Goal: Task Accomplishment & Management: Use online tool/utility

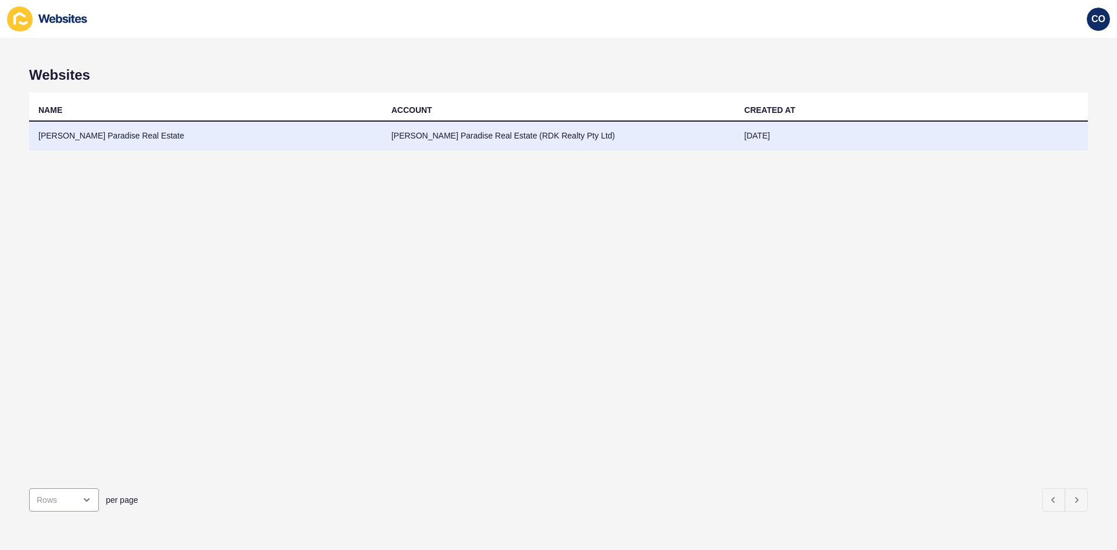
click at [120, 136] on td "[PERSON_NAME] Paradise Real Estate" at bounding box center [205, 136] width 353 height 29
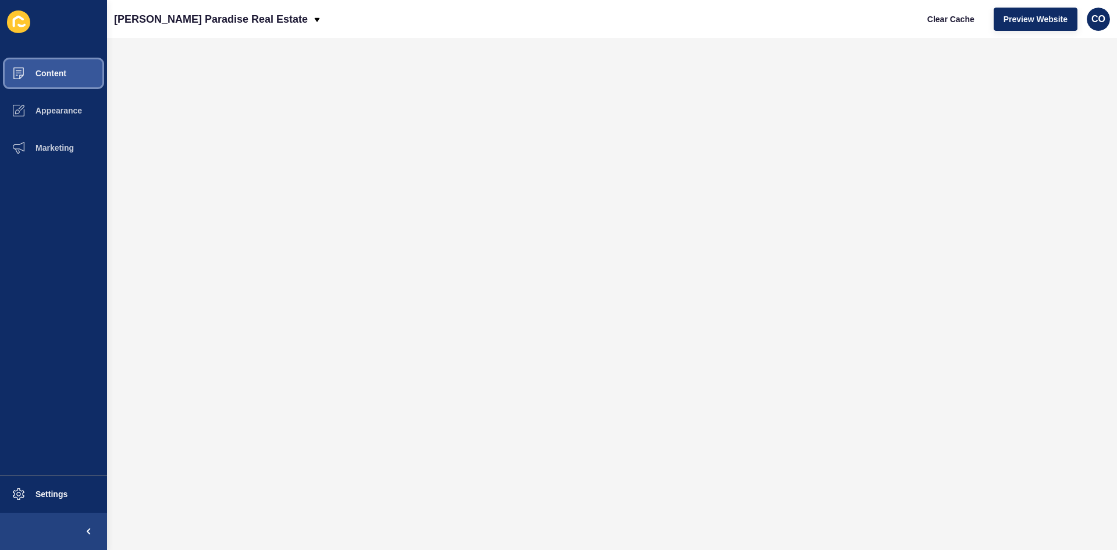
click at [55, 80] on button "Content" at bounding box center [53, 73] width 107 height 37
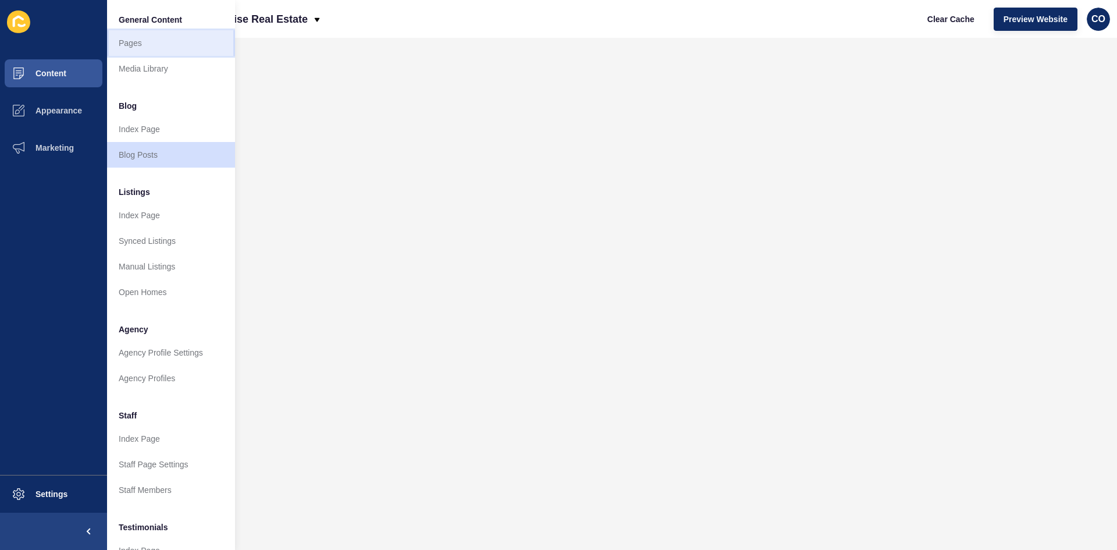
click at [145, 42] on link "Pages" at bounding box center [171, 43] width 128 height 26
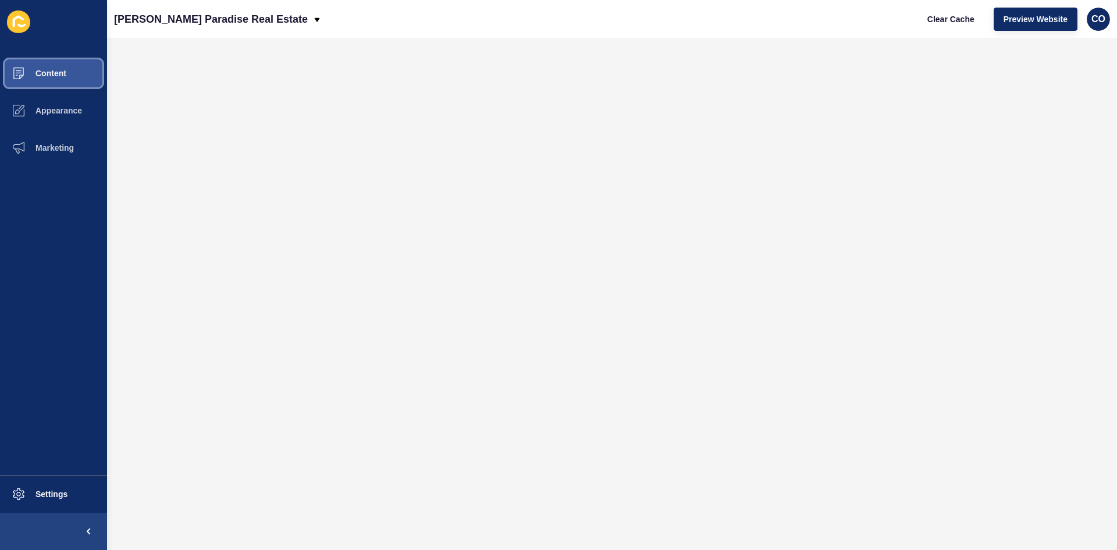
click at [65, 77] on span "Content" at bounding box center [32, 73] width 68 height 9
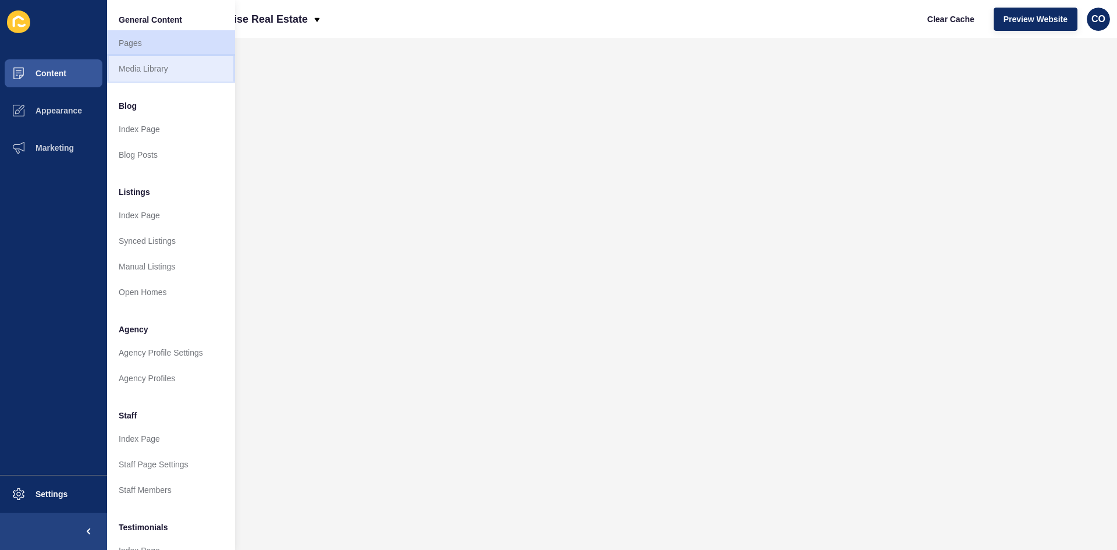
click at [155, 68] on link "Media Library" at bounding box center [171, 69] width 128 height 26
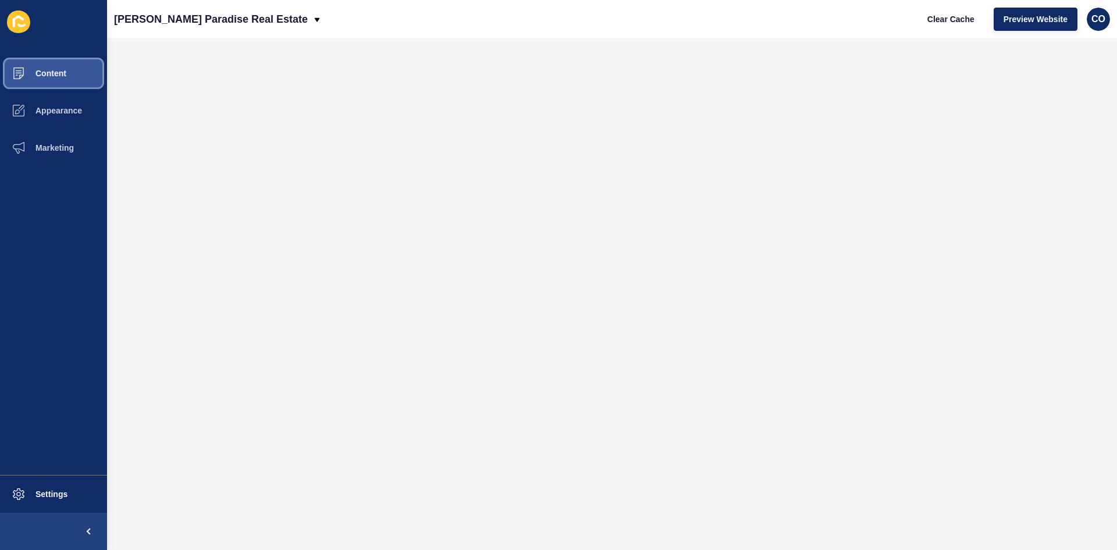
click at [72, 70] on button "Content" at bounding box center [53, 73] width 107 height 37
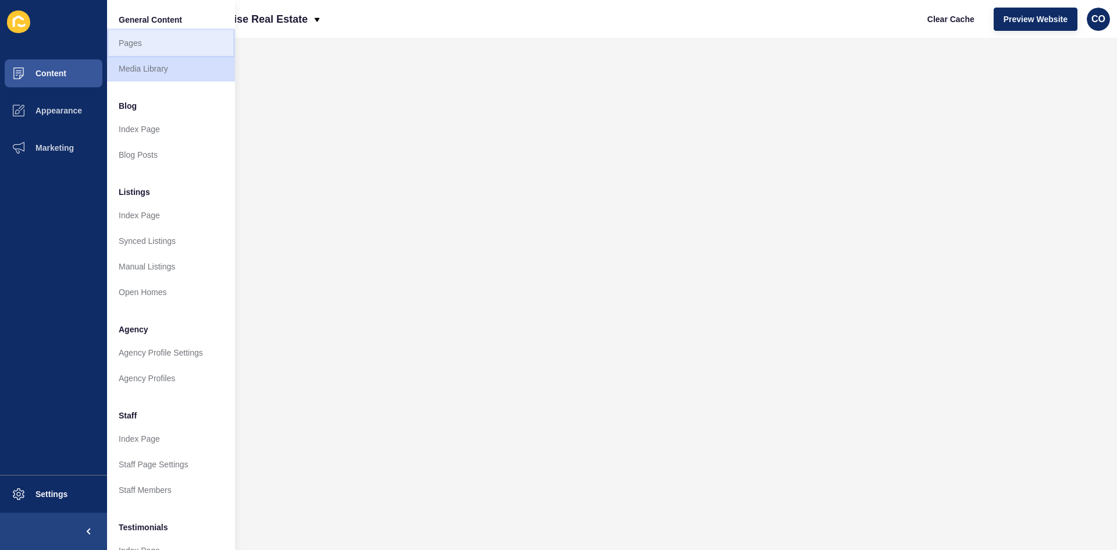
click at [144, 47] on link "Pages" at bounding box center [171, 43] width 128 height 26
